Goal: Obtain resource: Obtain resource

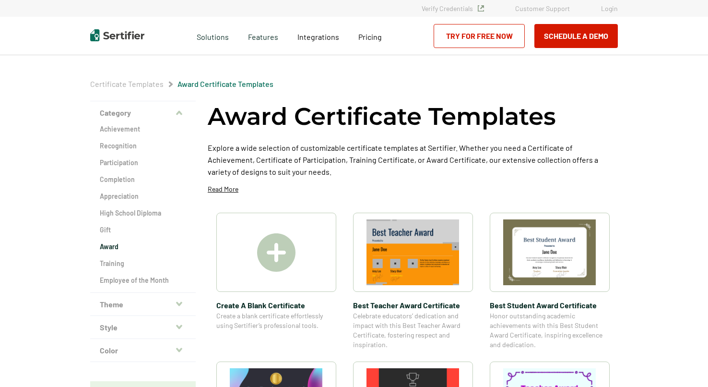
click at [542, 258] on img at bounding box center [549, 252] width 93 height 66
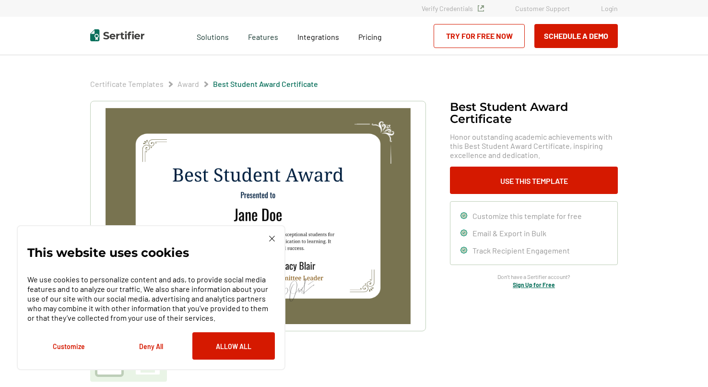
click at [147, 348] on button "Deny All" at bounding box center [151, 345] width 82 height 27
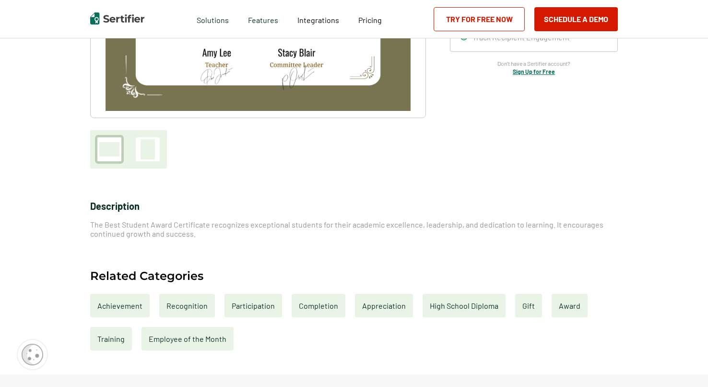
scroll to position [257, 0]
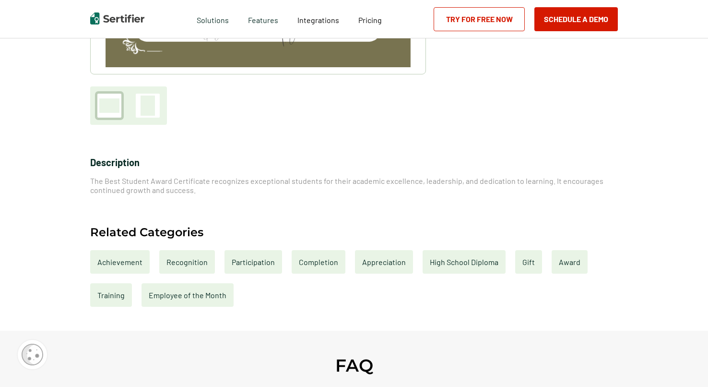
click at [187, 260] on div "Recognition" at bounding box center [187, 261] width 56 height 23
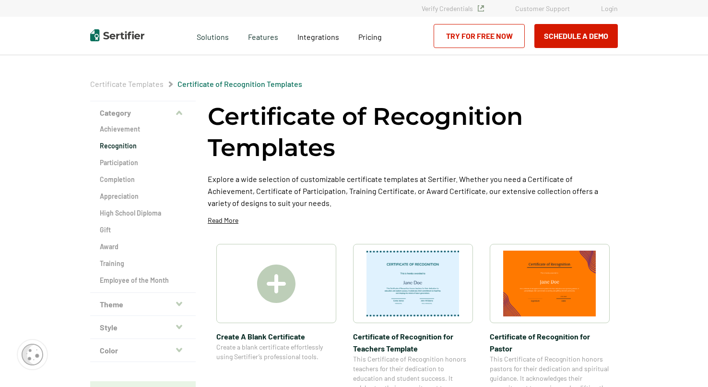
click at [424, 275] on img at bounding box center [412, 283] width 93 height 66
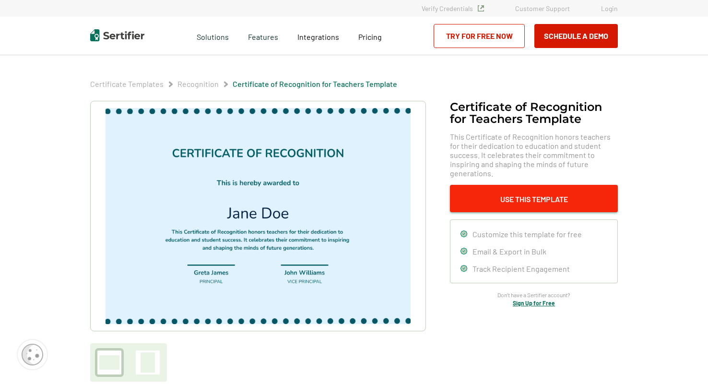
click at [532, 187] on button "Use This Template" at bounding box center [534, 198] width 168 height 27
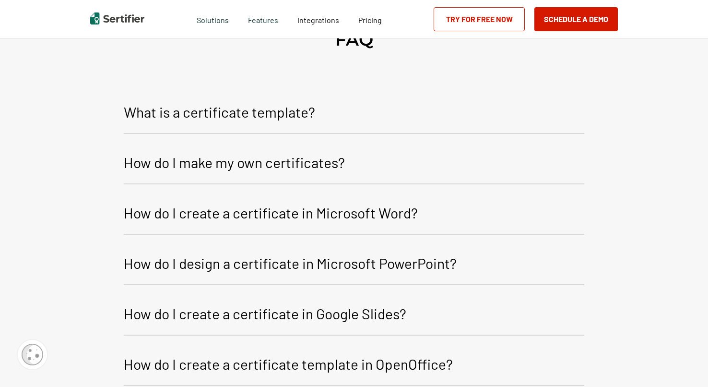
scroll to position [584, 0]
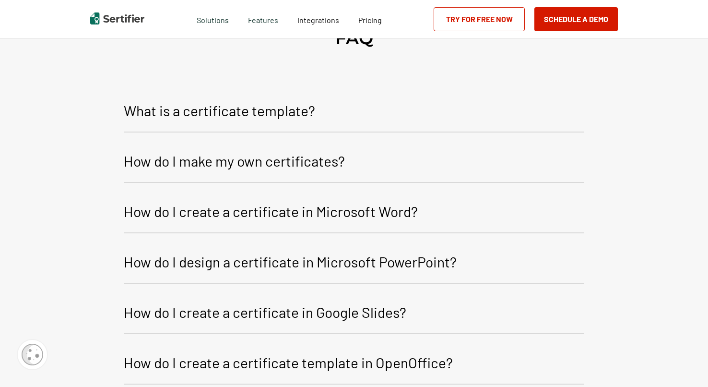
click at [237, 210] on p "How do I create a certificate in Microsoft Word?" at bounding box center [271, 211] width 294 height 23
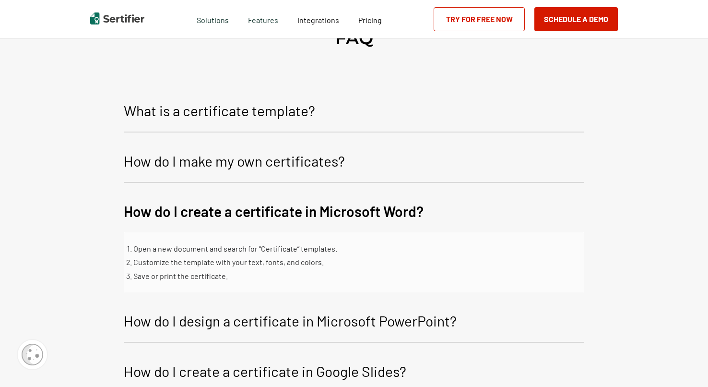
click at [246, 213] on p "How do I create a certificate in Microsoft Word?" at bounding box center [274, 211] width 300 height 23
